Goal: Task Accomplishment & Management: Use online tool/utility

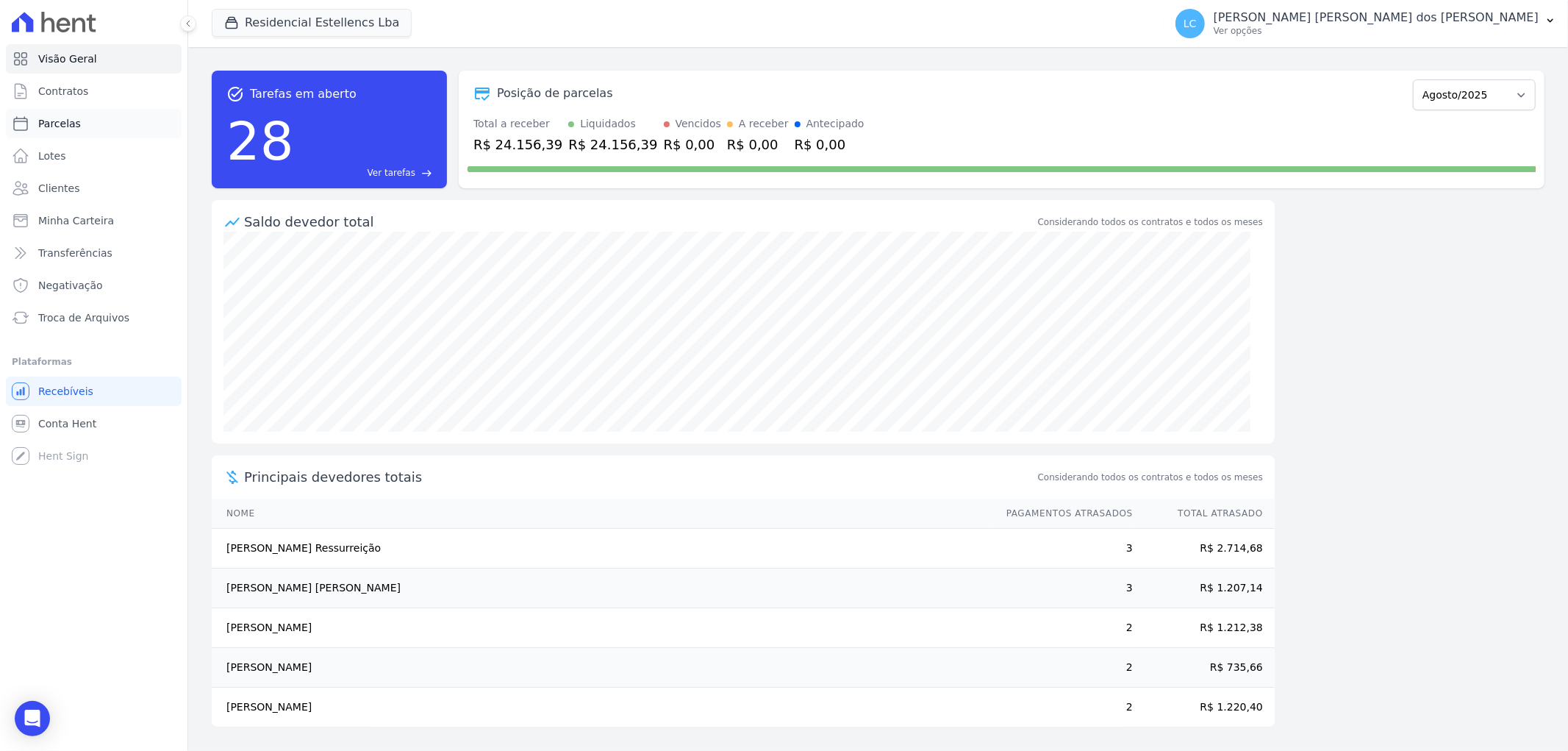
click at [99, 121] on link "Parcelas" at bounding box center [93, 124] width 176 height 30
select select
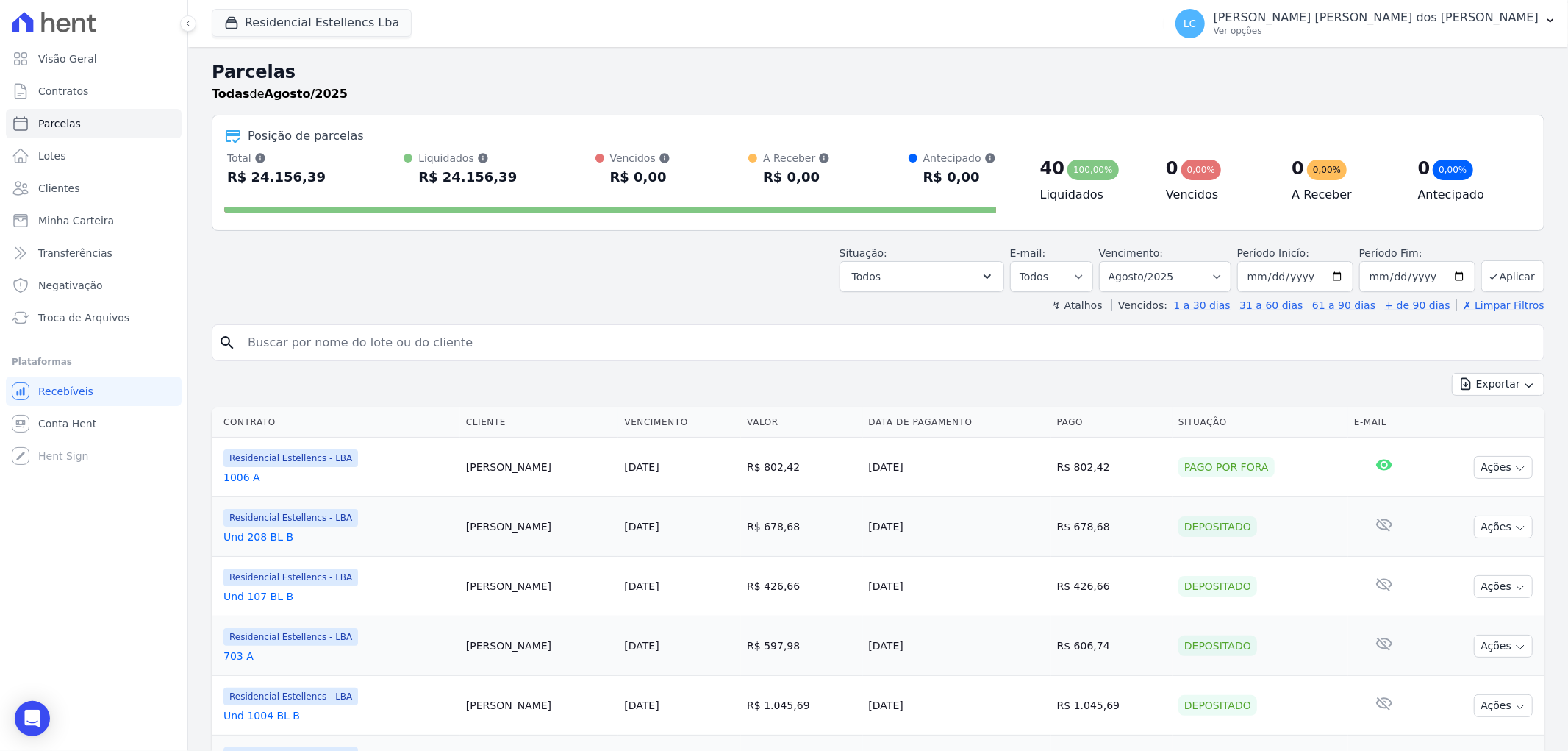
click at [464, 341] on input "search" at bounding box center [888, 343] width 1299 height 30
click at [277, 26] on button "Residencial Estellencs Lba" at bounding box center [312, 22] width 200 height 28
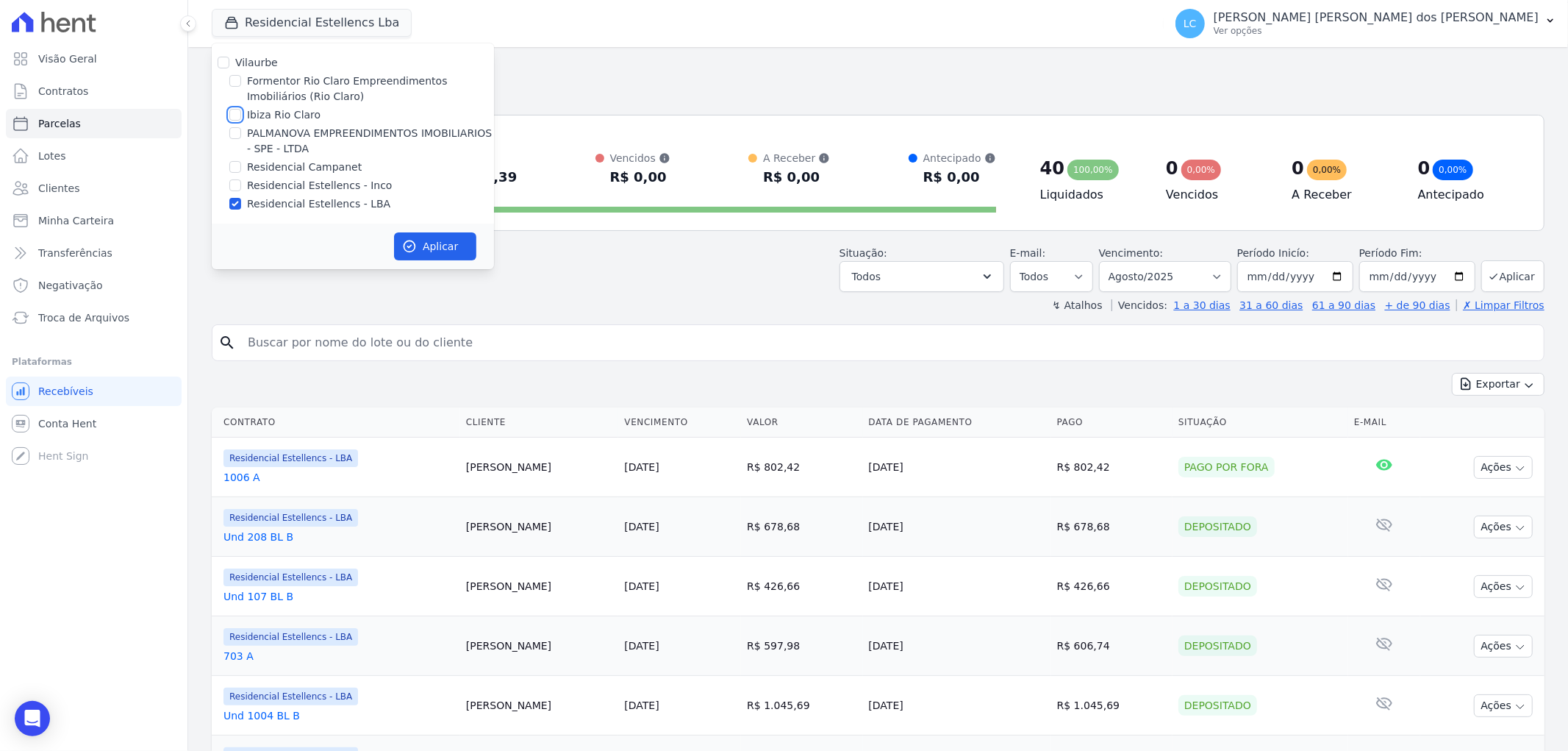
click at [232, 116] on input "Ibiza Rio Claro" at bounding box center [235, 114] width 12 height 12
checkbox input "true"
click at [230, 204] on input "Residencial Estellencs - LBA" at bounding box center [235, 204] width 12 height 12
checkbox input "false"
click at [445, 245] on button "Aplicar" at bounding box center [435, 247] width 83 height 28
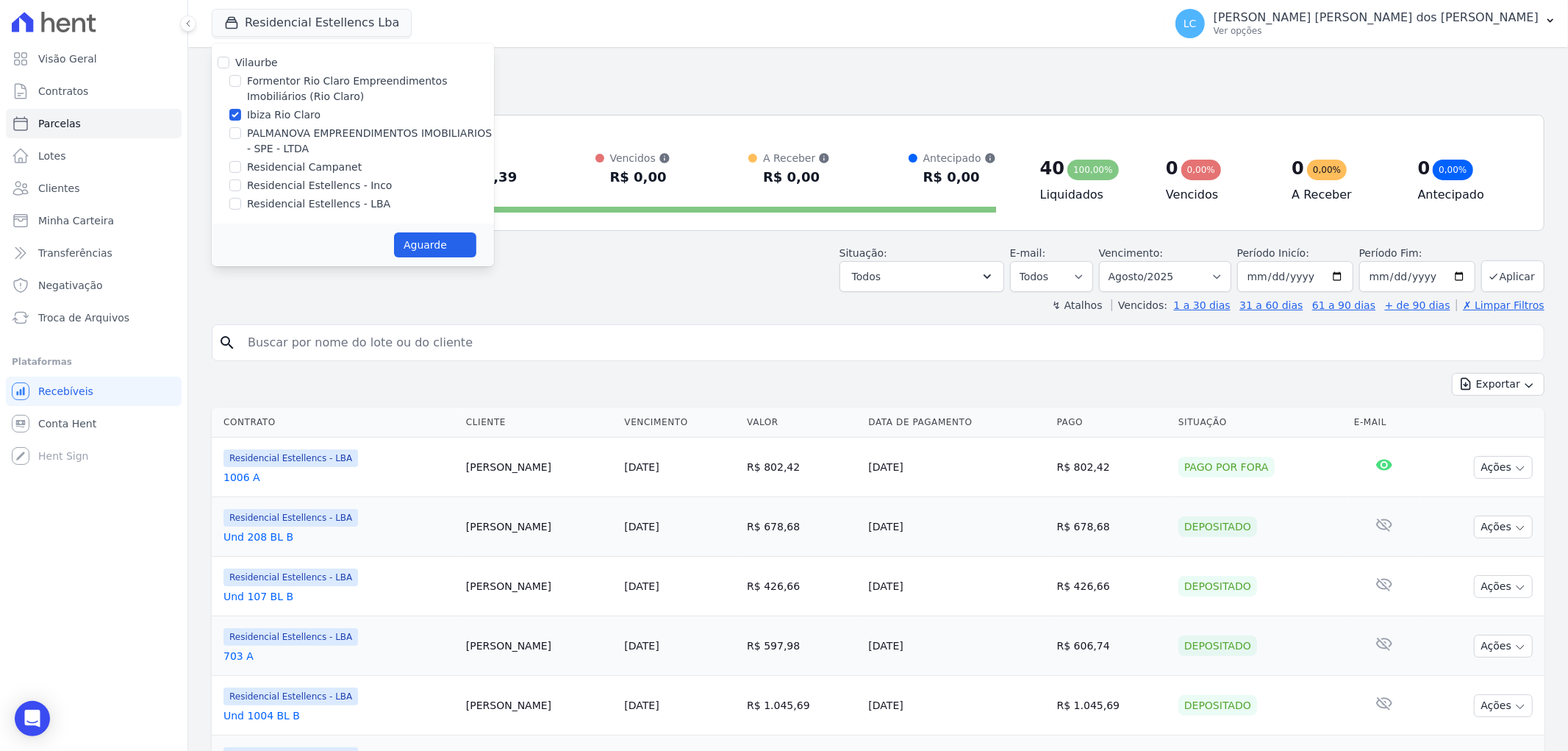
select select
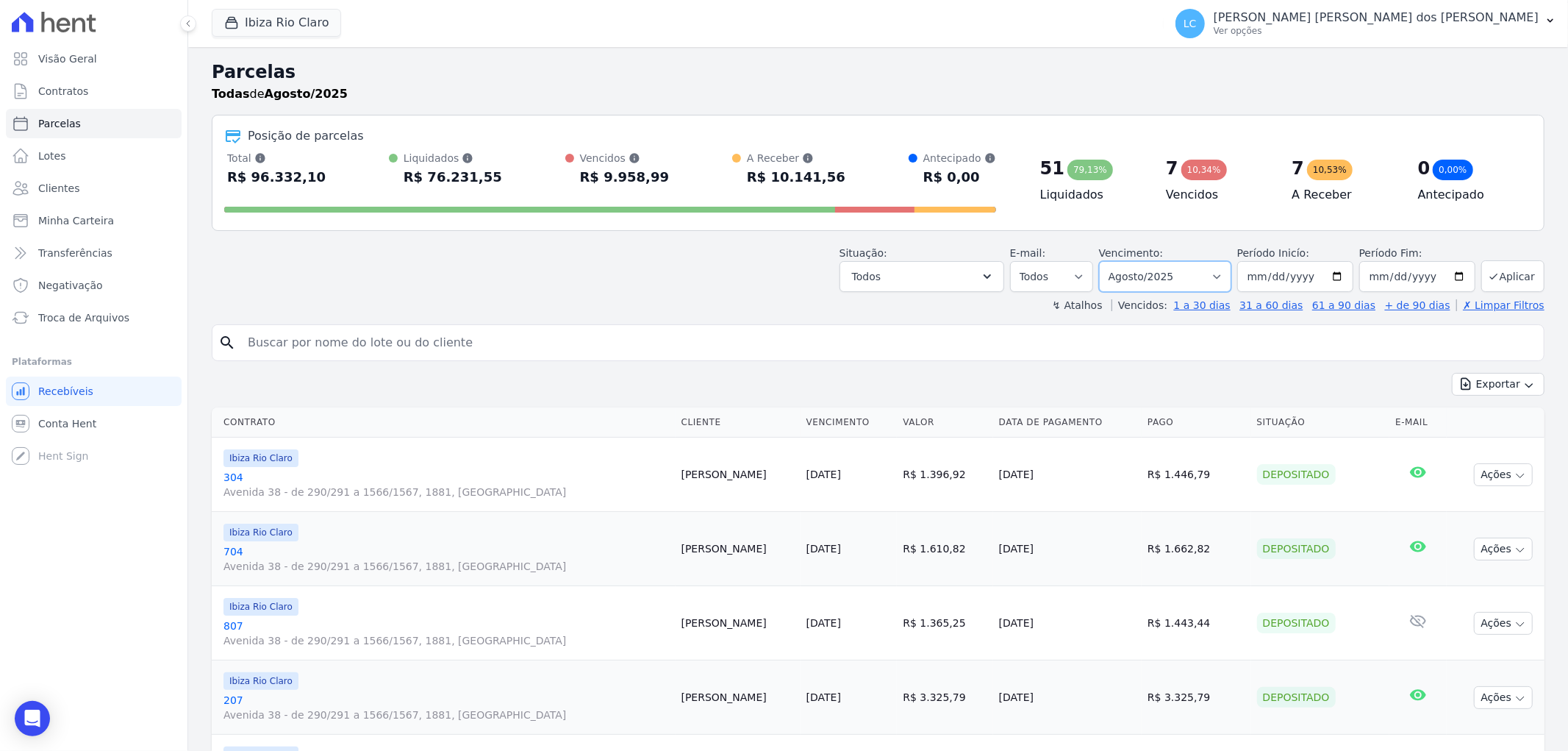
click at [1215, 272] on select "Filtrar por período ──────── Todos os meses Abril/2023 Maio/2023 Junho/2023 Jul…" at bounding box center [1165, 276] width 132 height 31
select select "all"
click at [1108, 262] on select "Filtrar por período ──────── Todos os meses Abril/2023 Maio/2023 Junho/2023 Jul…" at bounding box center [1165, 276] width 132 height 31
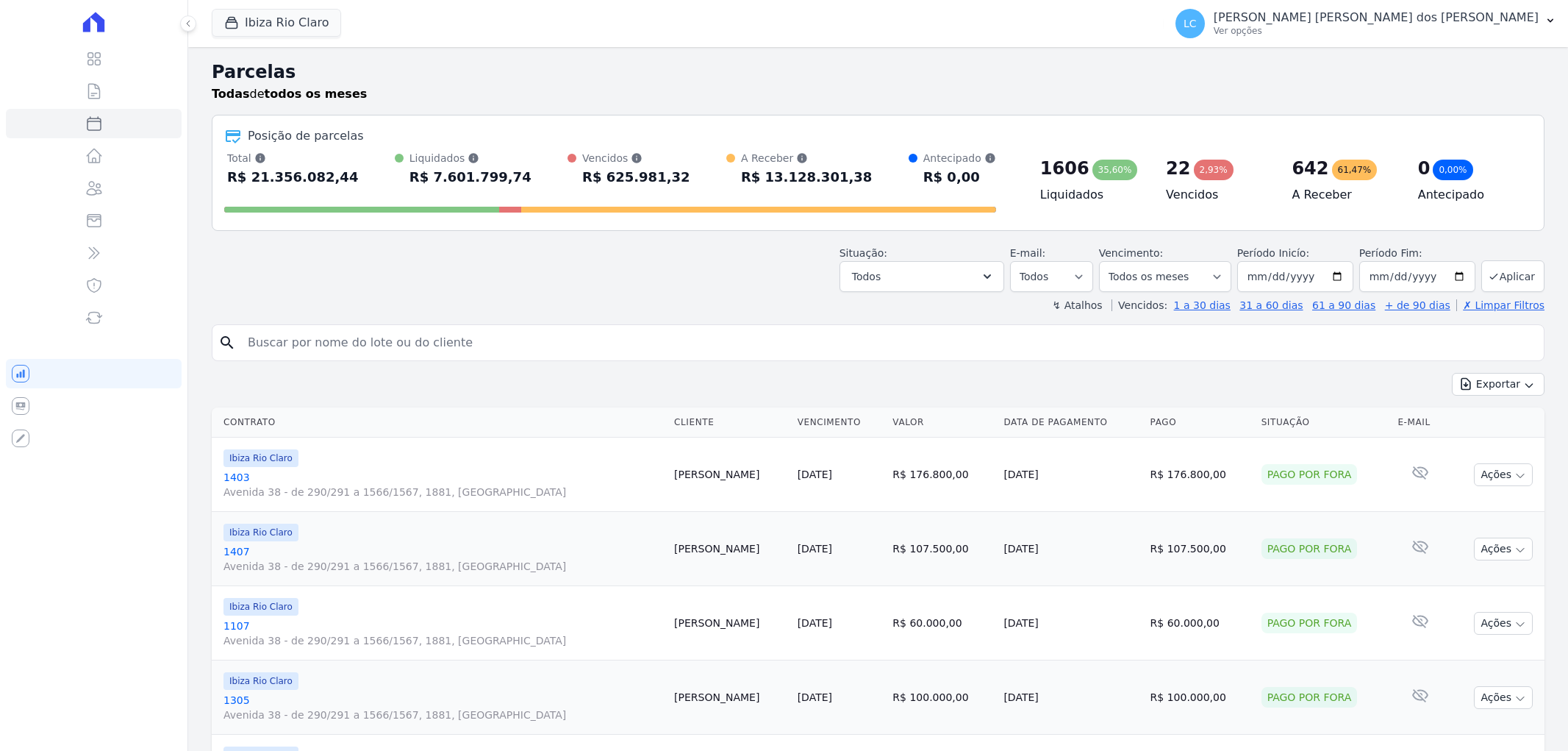
select select
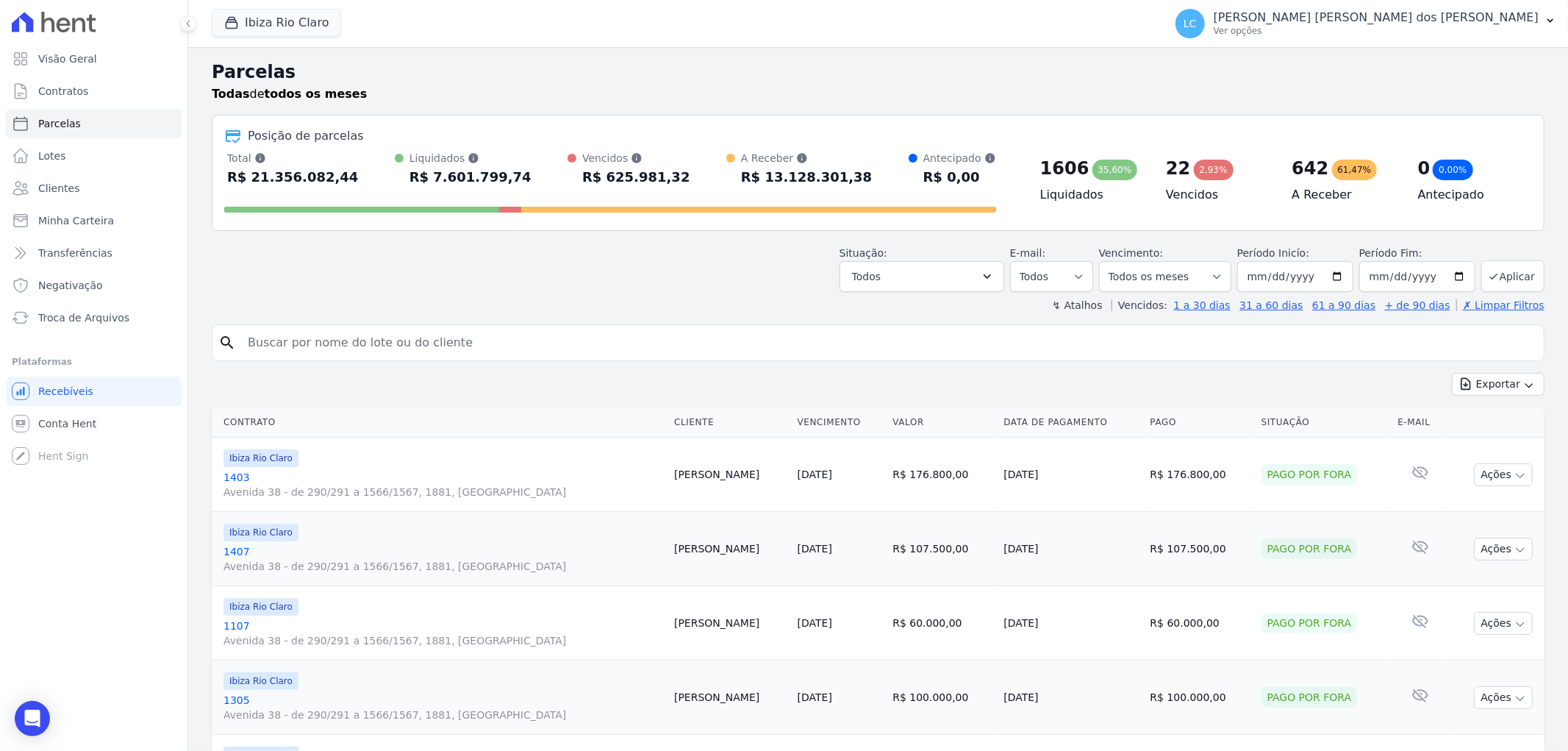
click at [312, 344] on input "search" at bounding box center [888, 343] width 1299 height 30
paste input "[PERSON_NAME] Ferrari Zavarello"
type input "[PERSON_NAME] Ferrari Zavarello"
select select
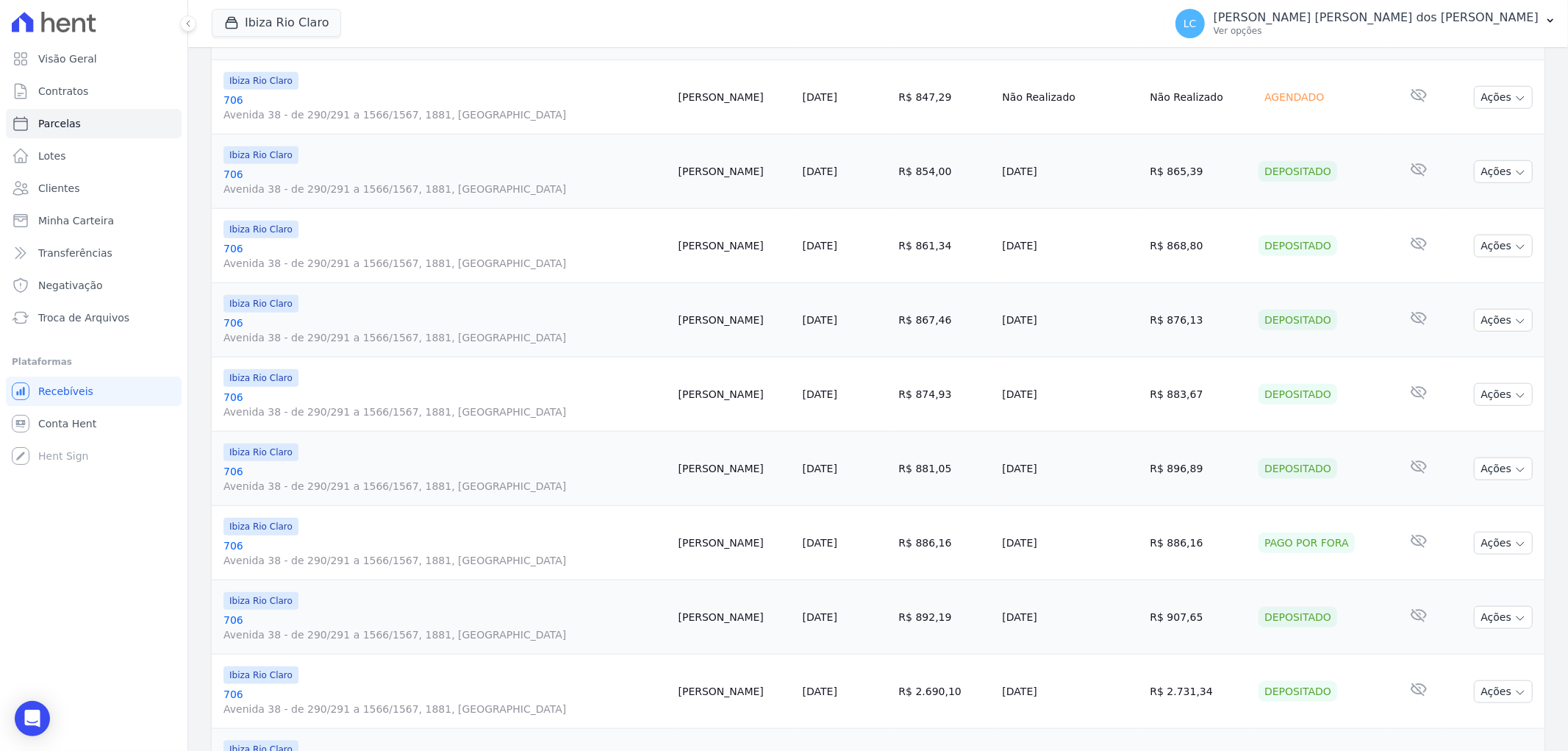
scroll to position [1484, 0]
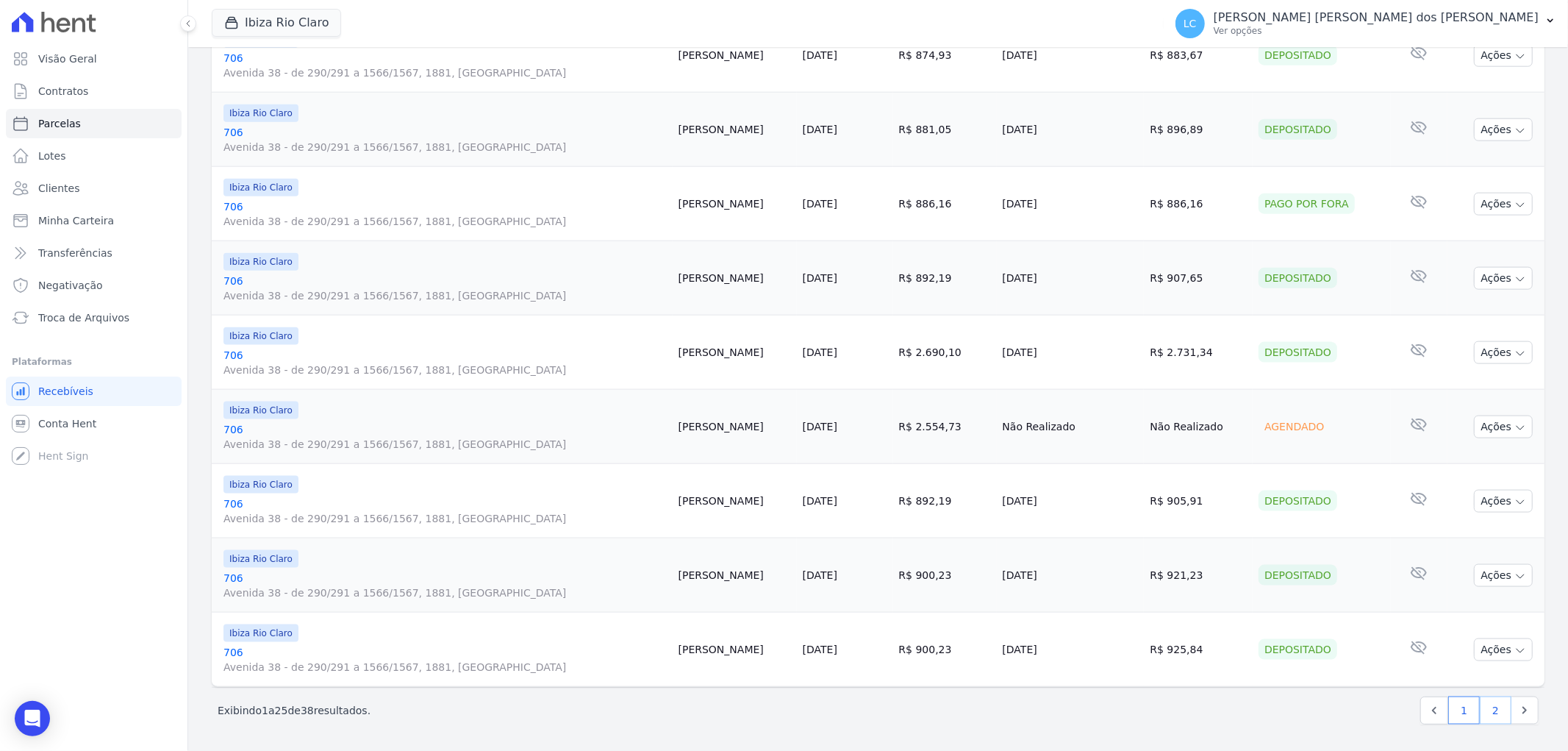
click at [1487, 711] on link "2" at bounding box center [1495, 710] width 32 height 28
select select
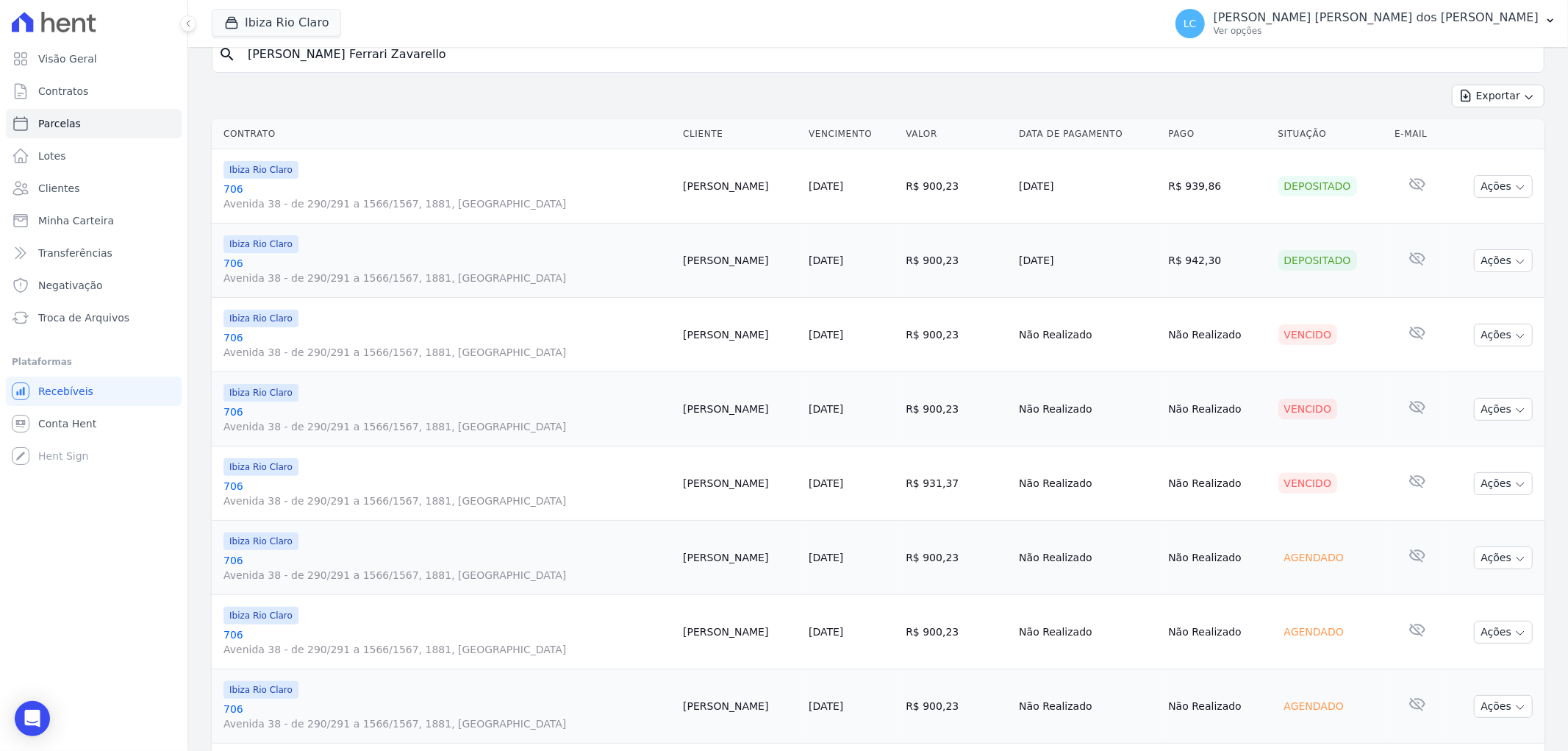
scroll to position [245, 0]
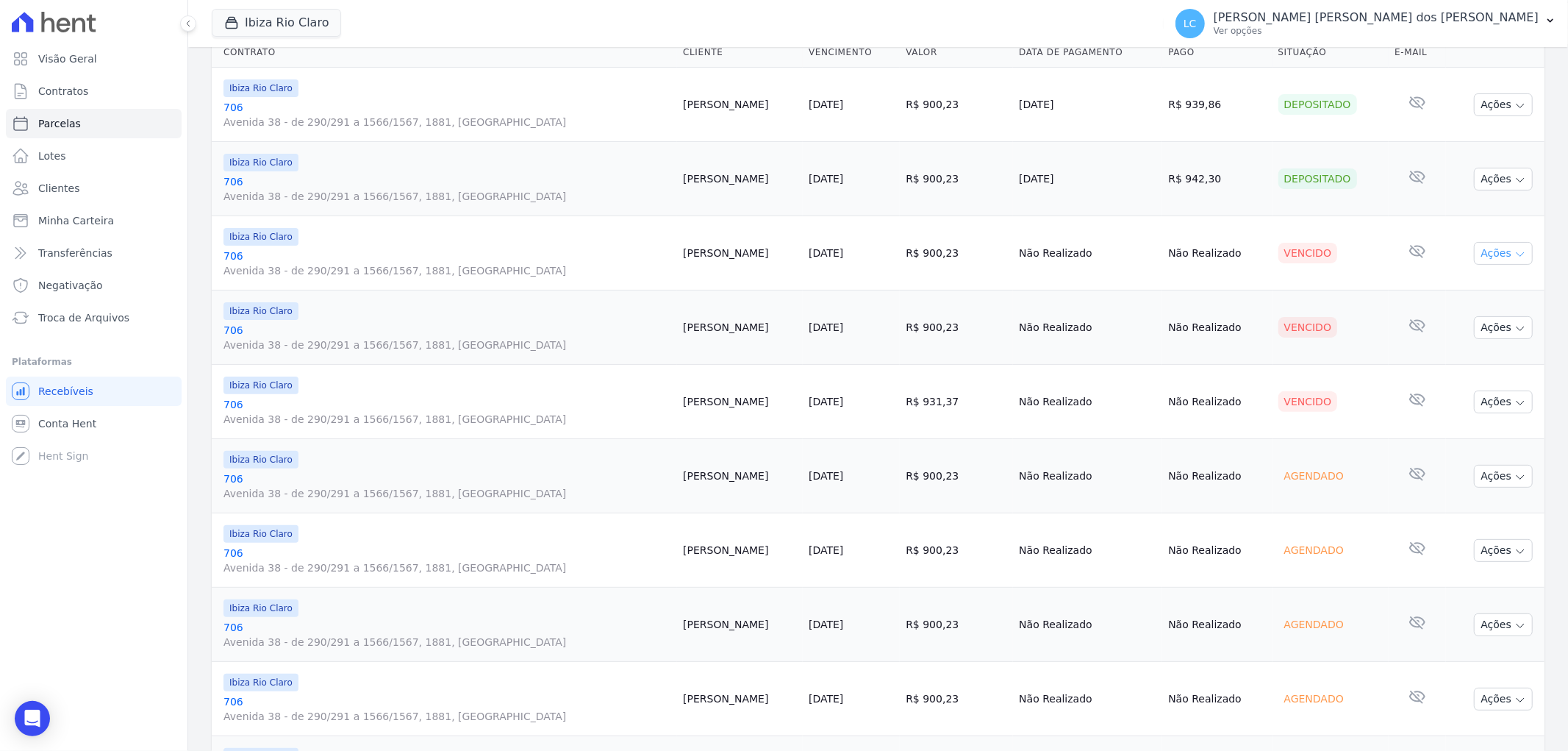
click at [1514, 252] on icon "button" at bounding box center [1520, 254] width 12 height 12
click at [1474, 294] on link "Ver boleto" at bounding box center [1497, 287] width 141 height 27
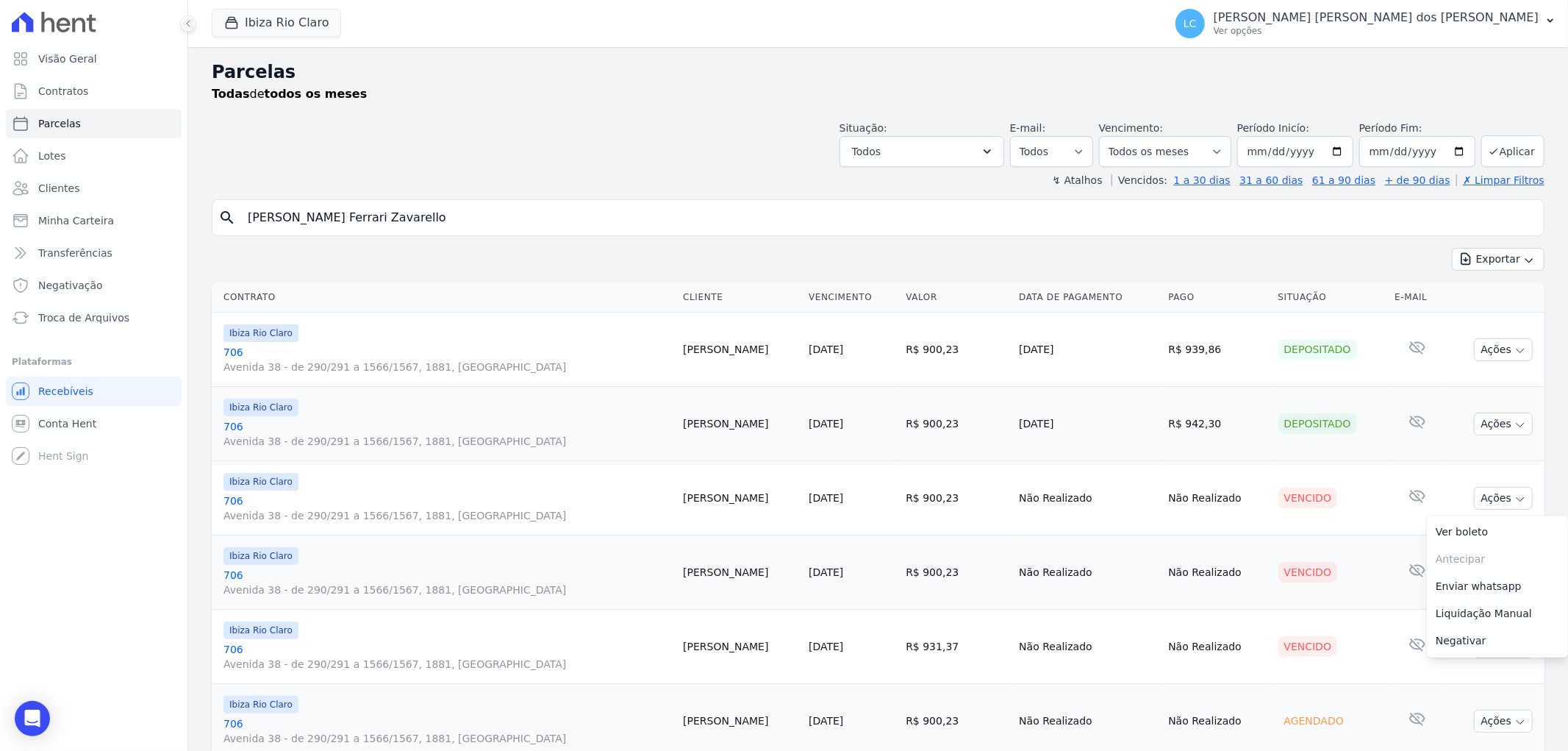
click at [436, 226] on input "[PERSON_NAME] Ferrari Zavarello" at bounding box center [888, 218] width 1299 height 30
paste input "[DEMOGRAPHIC_DATA] [PERSON_NAME] dos [PERSON_NAME]"
type input "[DEMOGRAPHIC_DATA] [PERSON_NAME] dos [PERSON_NAME]"
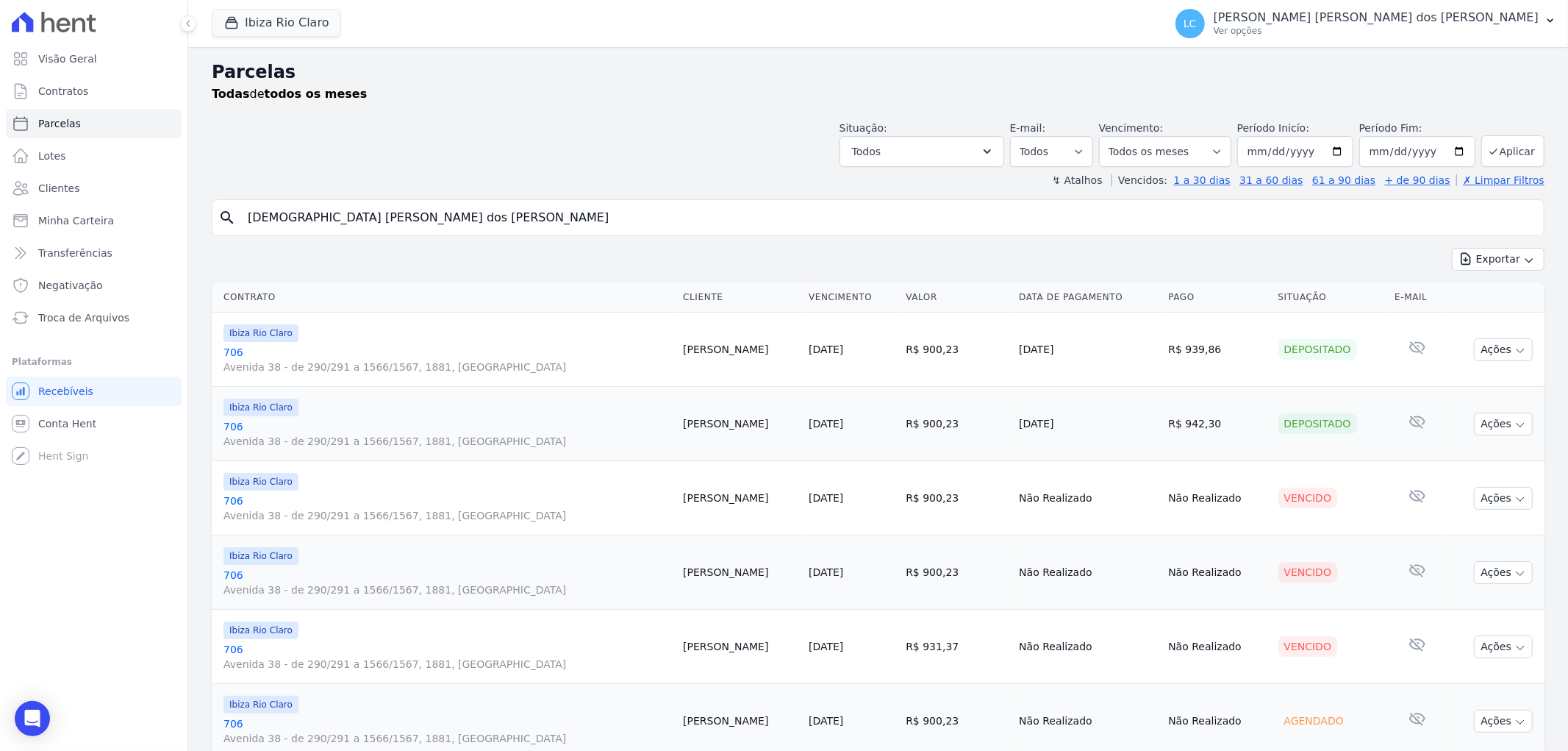
select select
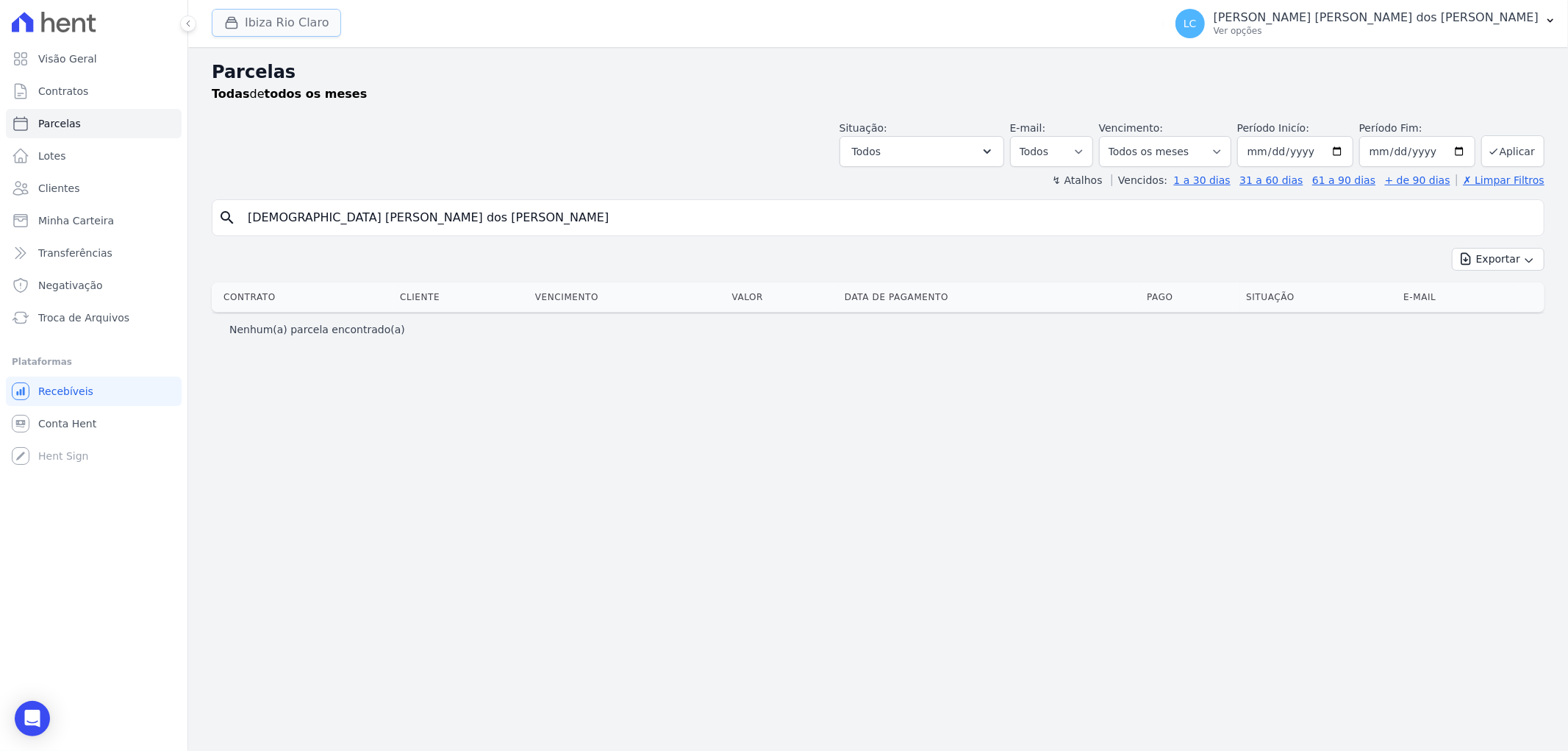
click at [275, 30] on button "Ibiza Rio Claro" at bounding box center [276, 22] width 129 height 28
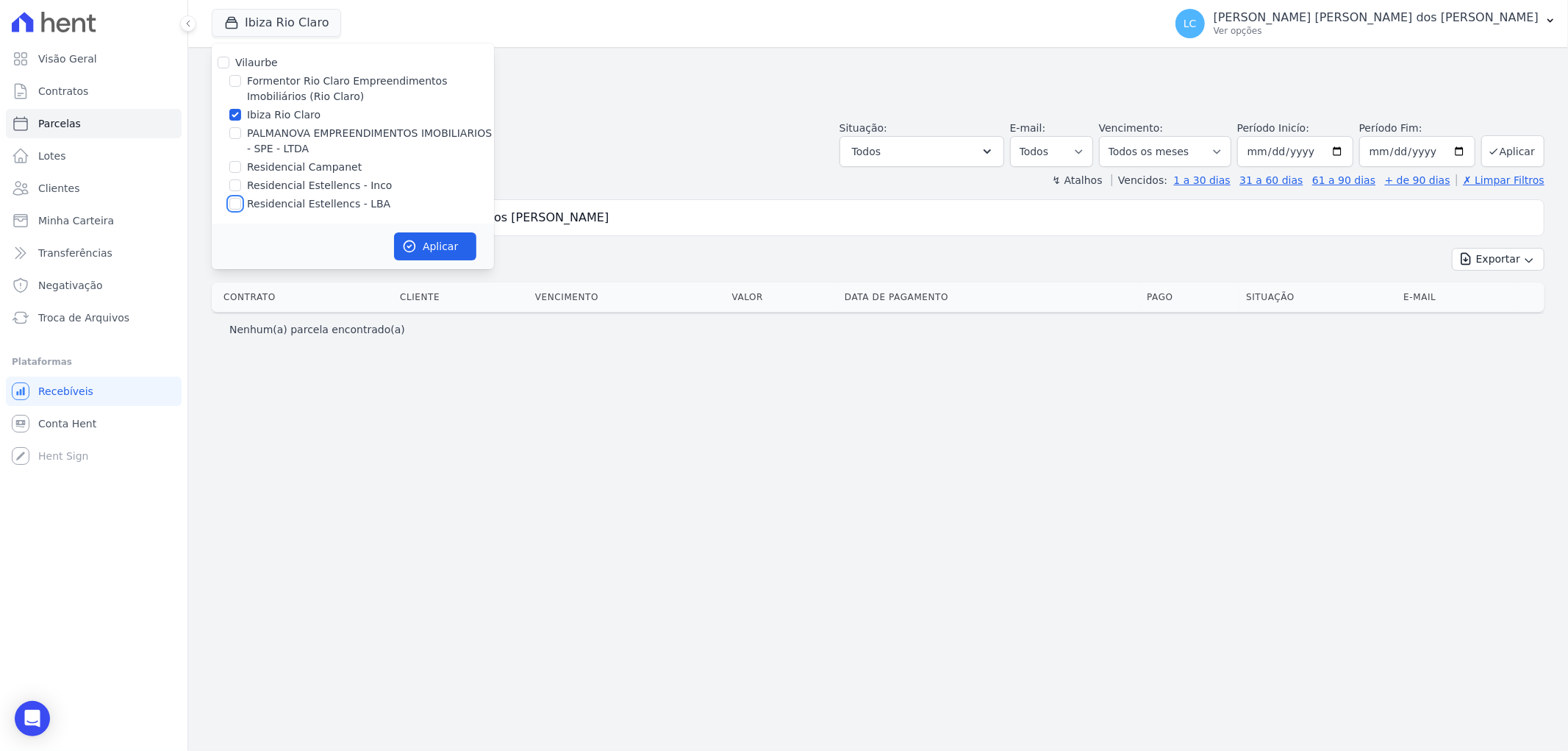
drag, startPoint x: 236, startPoint y: 206, endPoint x: 217, endPoint y: 154, distance: 55.4
click at [235, 203] on input "Residencial Estellencs - LBA" at bounding box center [235, 204] width 12 height 12
checkbox input "true"
drag, startPoint x: 232, startPoint y: 116, endPoint x: 251, endPoint y: 156, distance: 44.3
click at [233, 116] on input "Ibiza Rio Claro" at bounding box center [235, 114] width 12 height 12
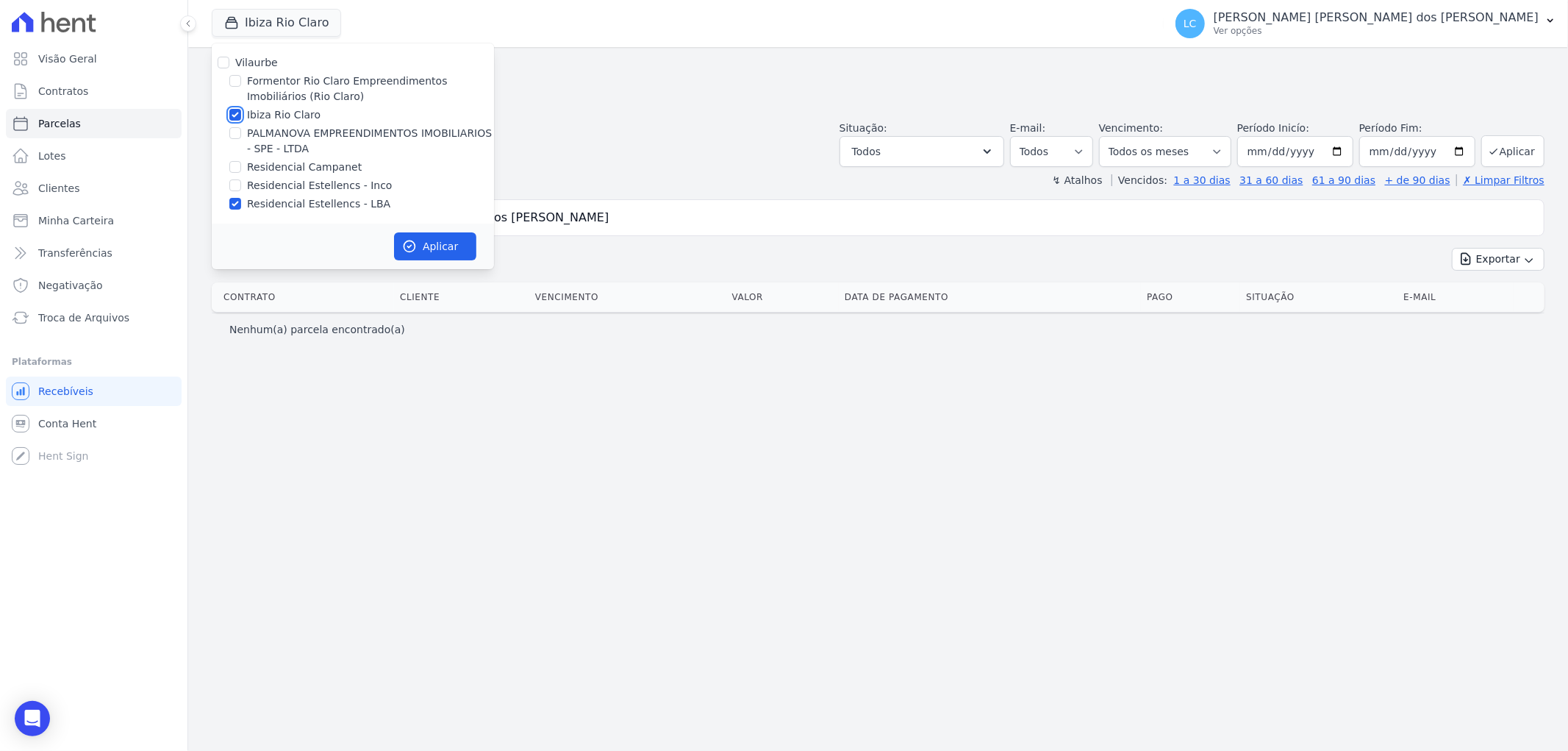
checkbox input "false"
click at [432, 234] on button "Aplicar" at bounding box center [435, 247] width 83 height 28
select select
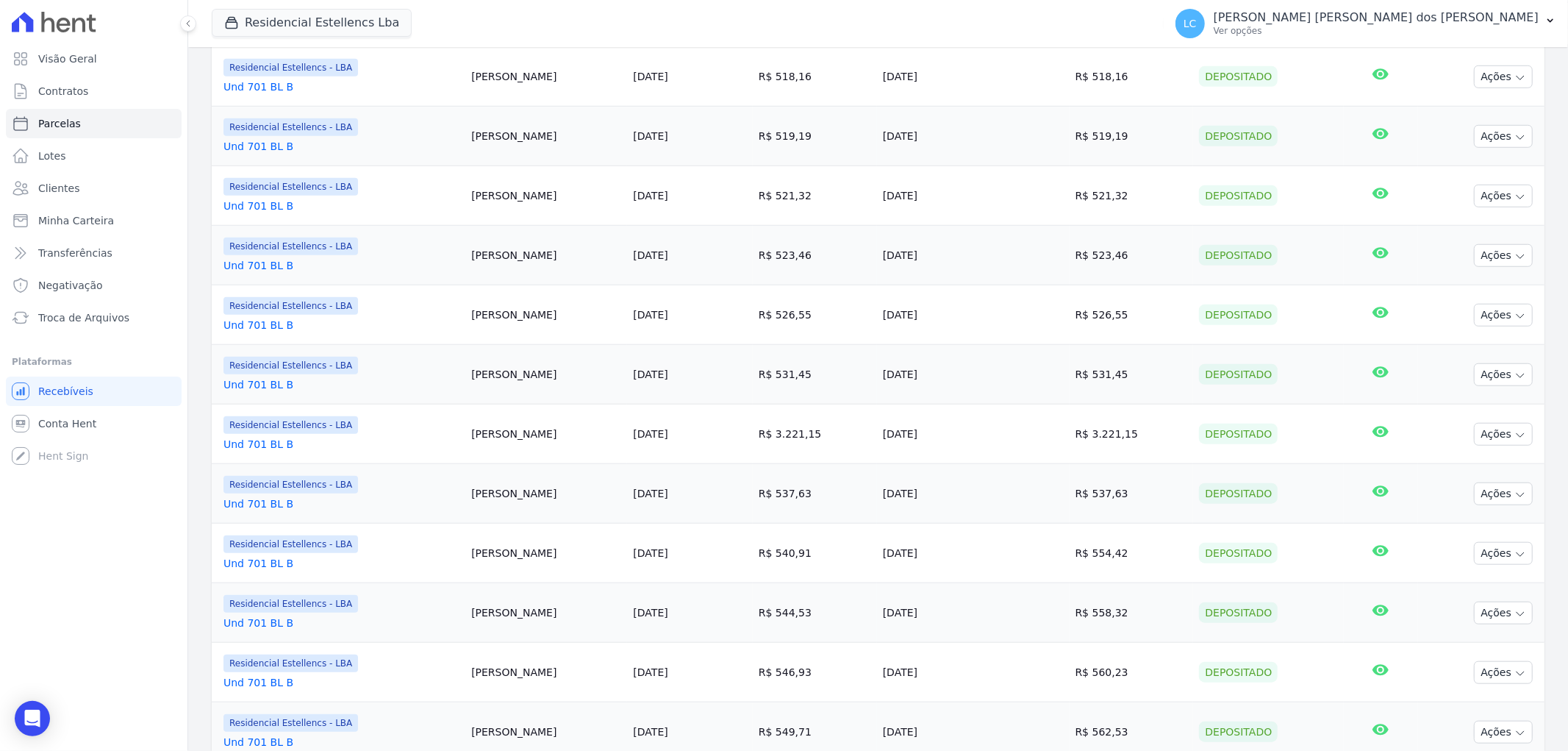
scroll to position [1117, 0]
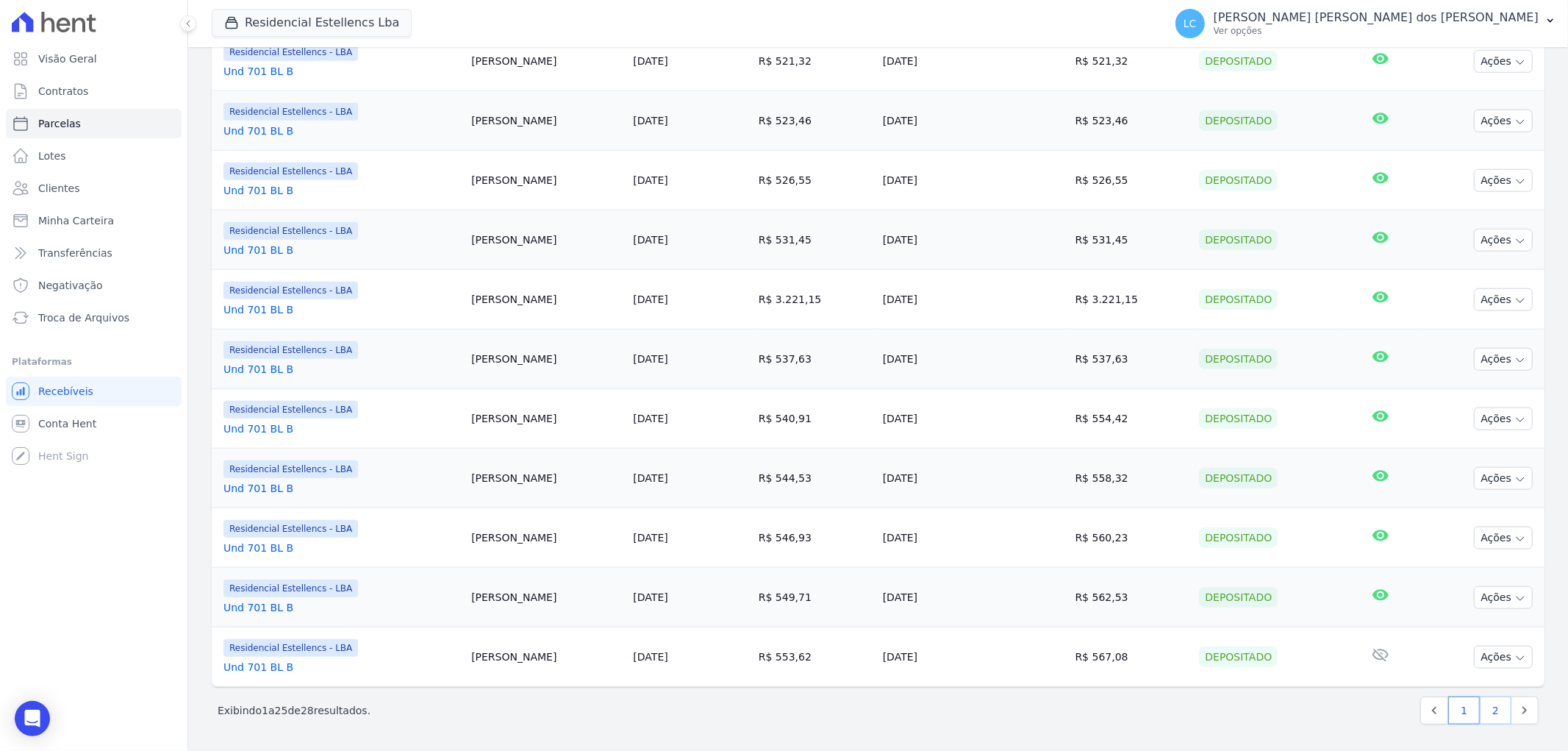
click at [1480, 709] on link "2" at bounding box center [1495, 710] width 32 height 28
select select
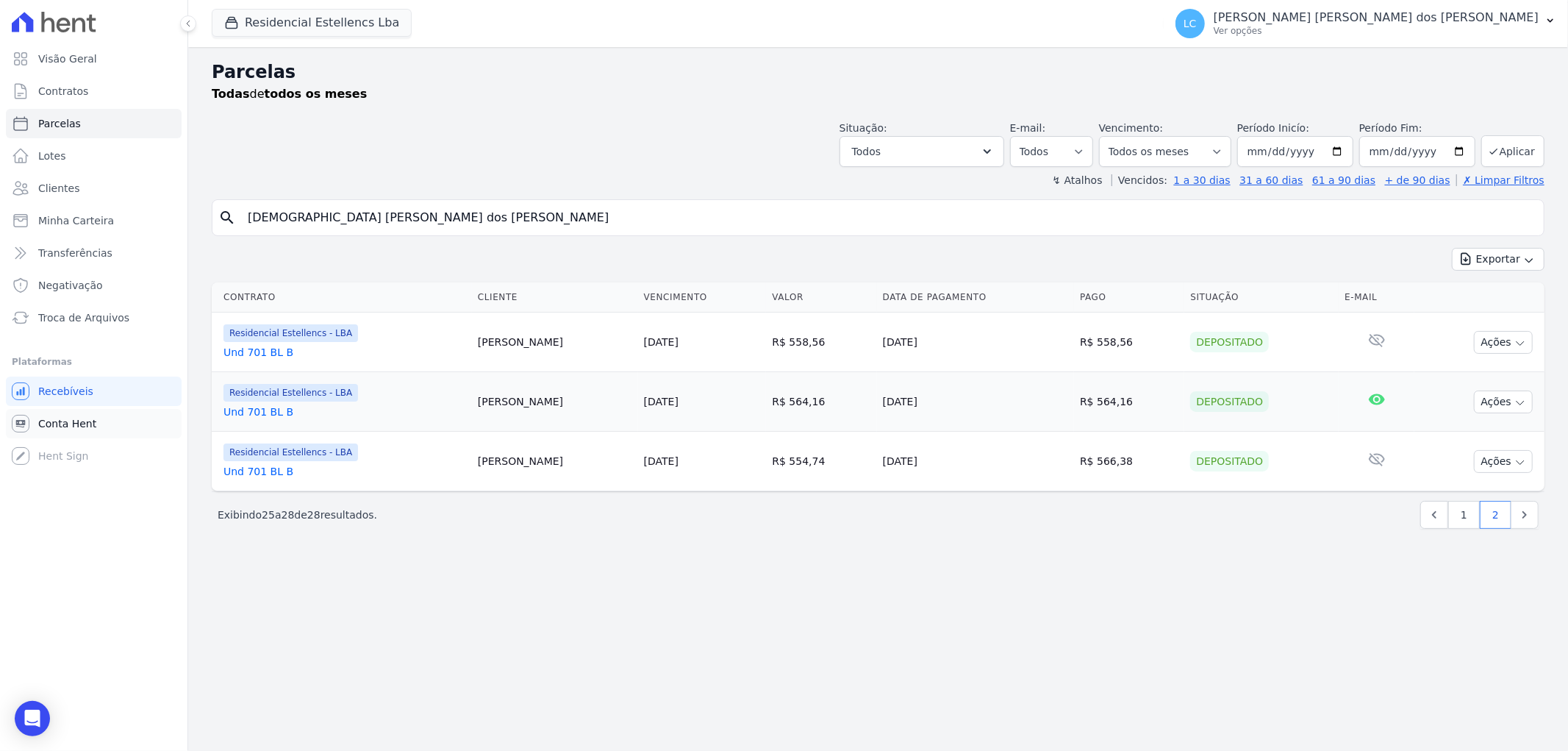
click at [62, 423] on span "Conta Hent" at bounding box center [67, 423] width 58 height 15
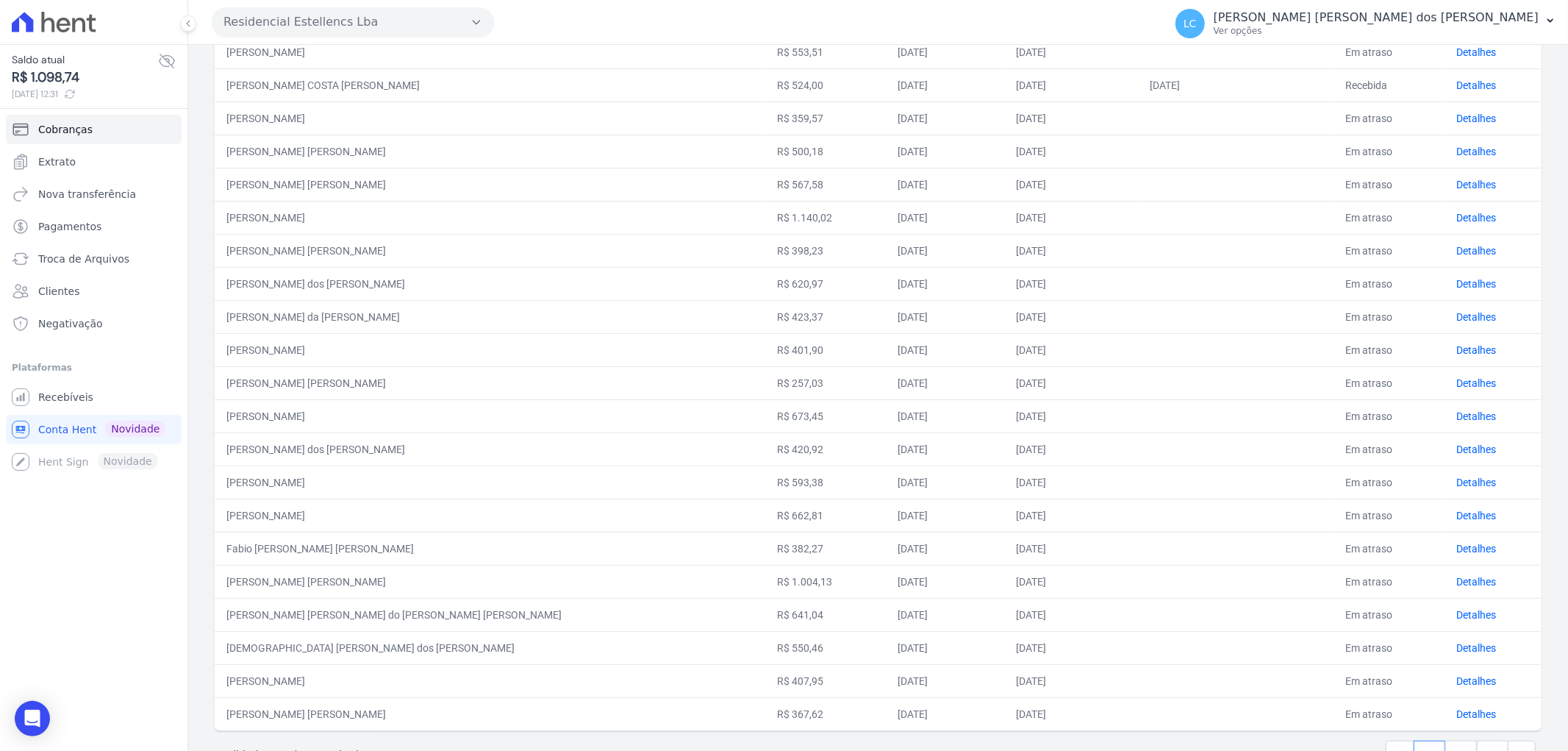
scroll to position [375, 0]
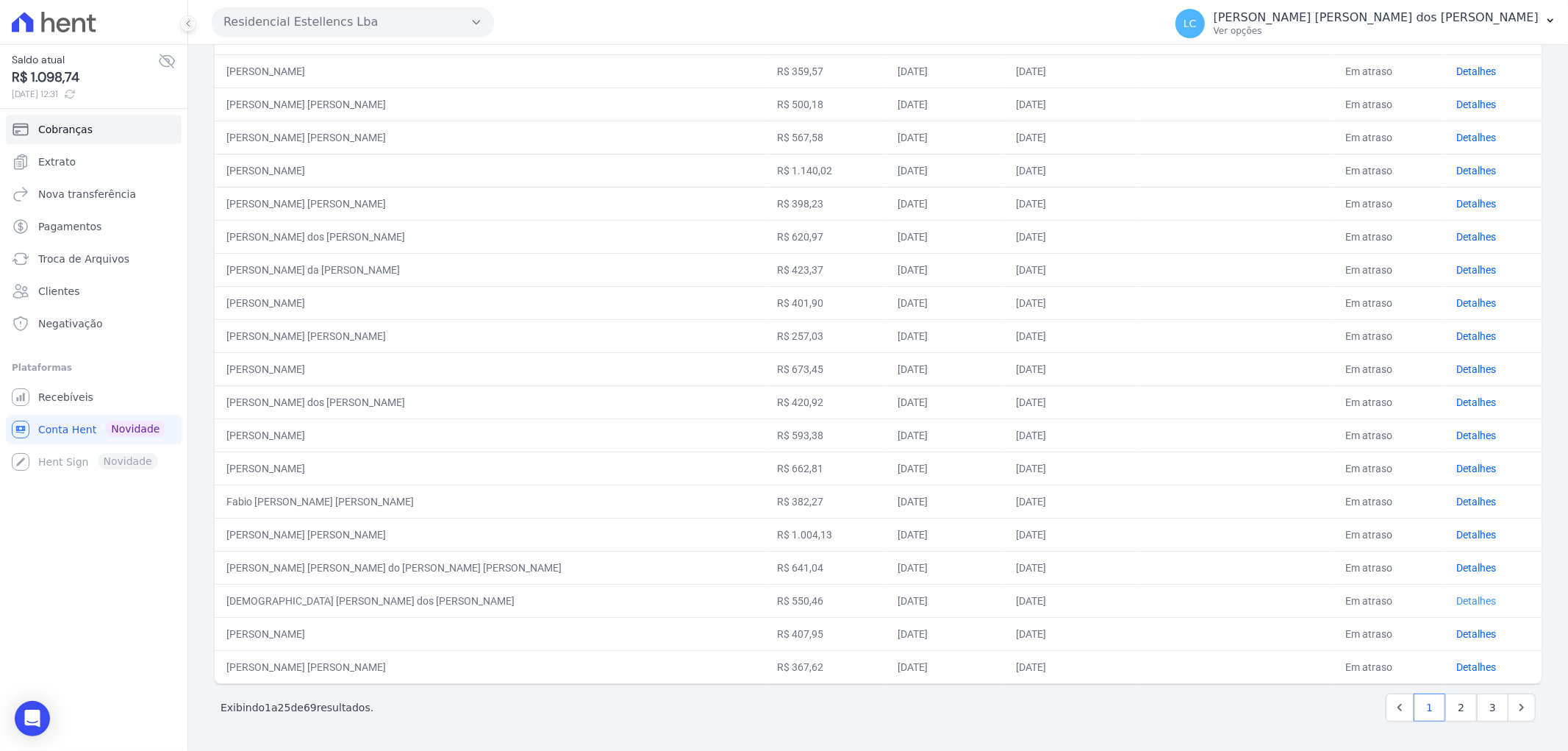
click at [1456, 601] on link "Detalhes" at bounding box center [1476, 600] width 40 height 12
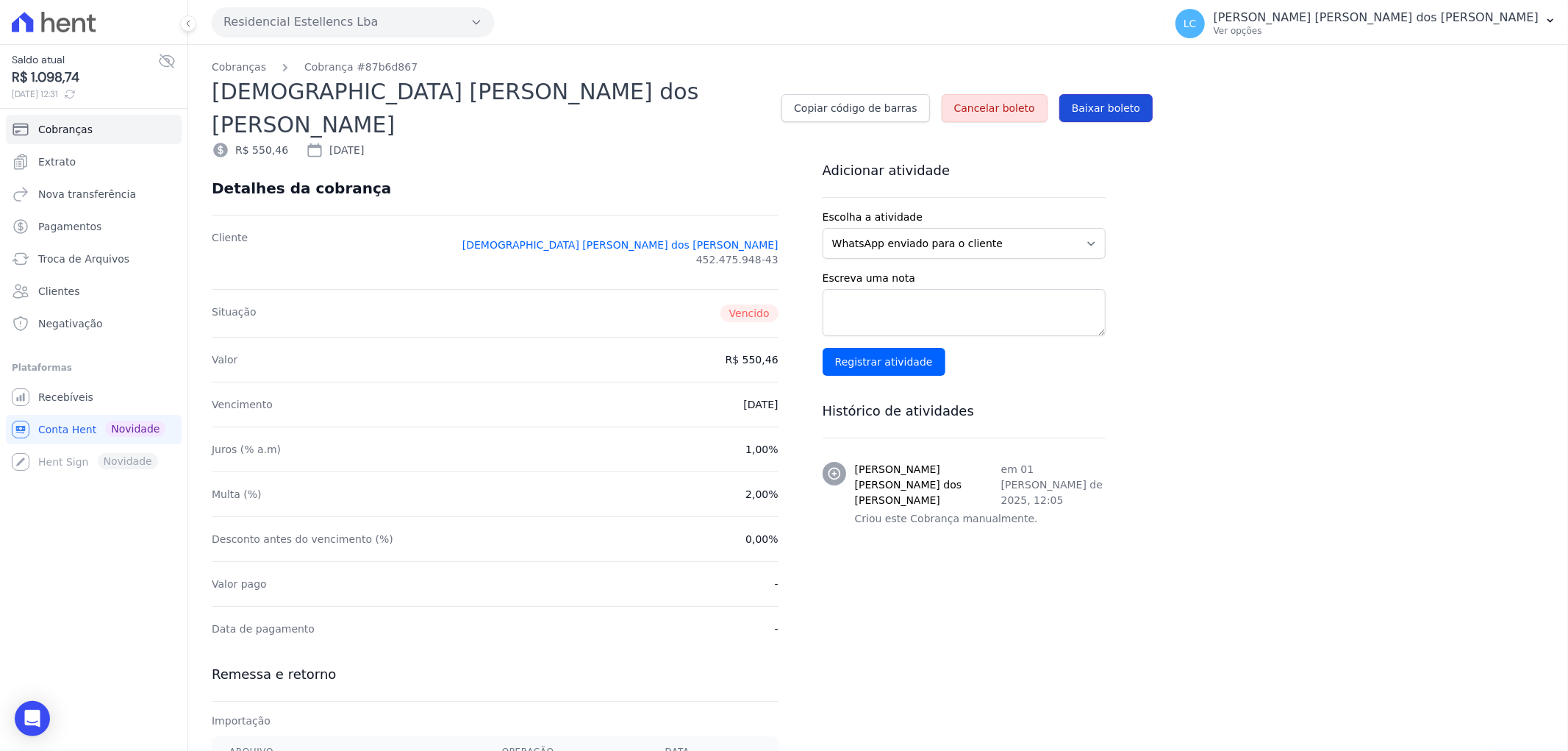
click at [1113, 101] on span "Baixar boleto" at bounding box center [1106, 108] width 69 height 15
